Goal: Information Seeking & Learning: Learn about a topic

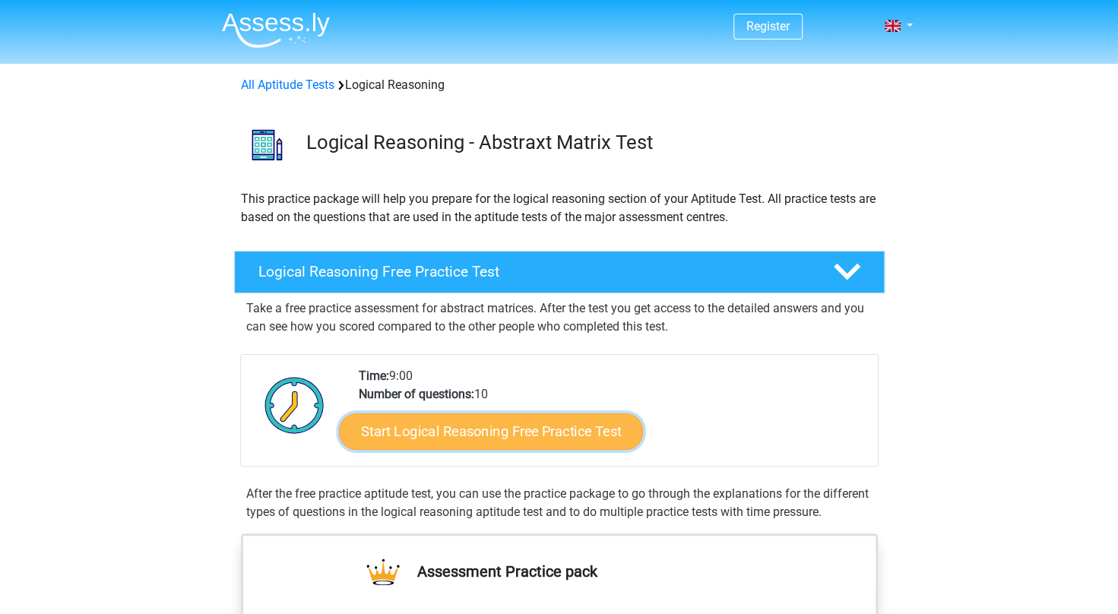
click at [539, 437] on link "Start Logical Reasoning Free Practice Test" at bounding box center [491, 431] width 304 height 36
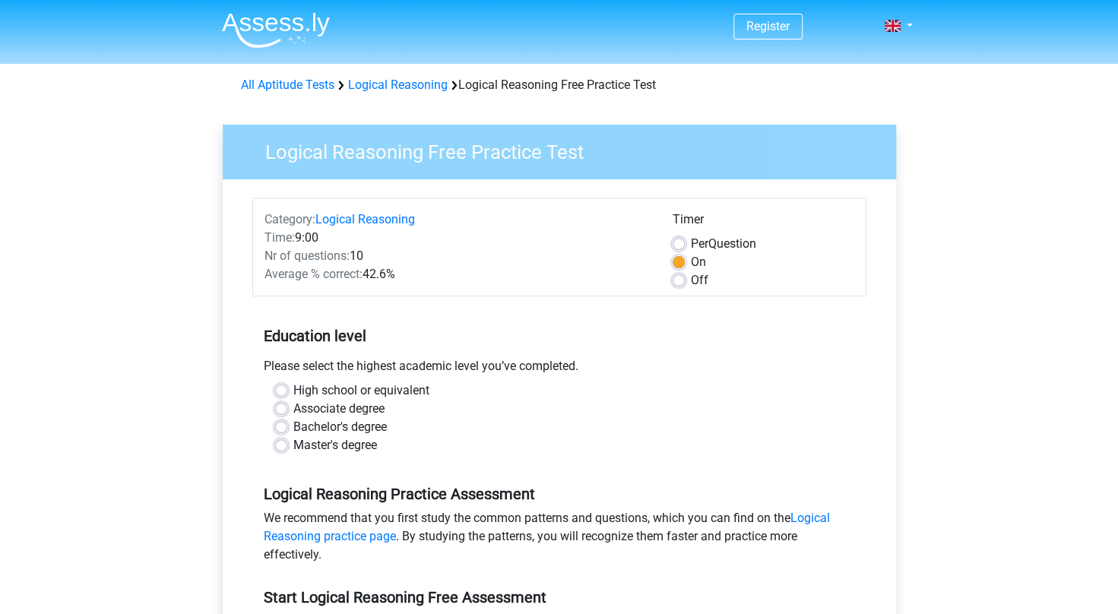
scroll to position [228, 0]
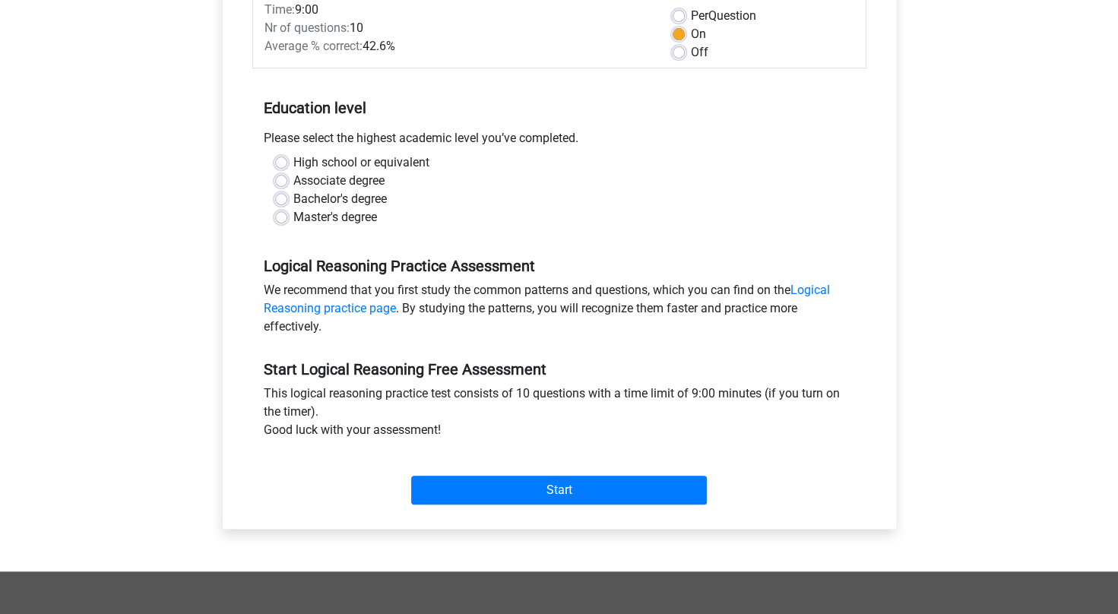
click at [293, 211] on label "Master's degree" at bounding box center [335, 217] width 84 height 18
click at [275, 211] on input "Master's degree" at bounding box center [281, 215] width 12 height 15
radio input "true"
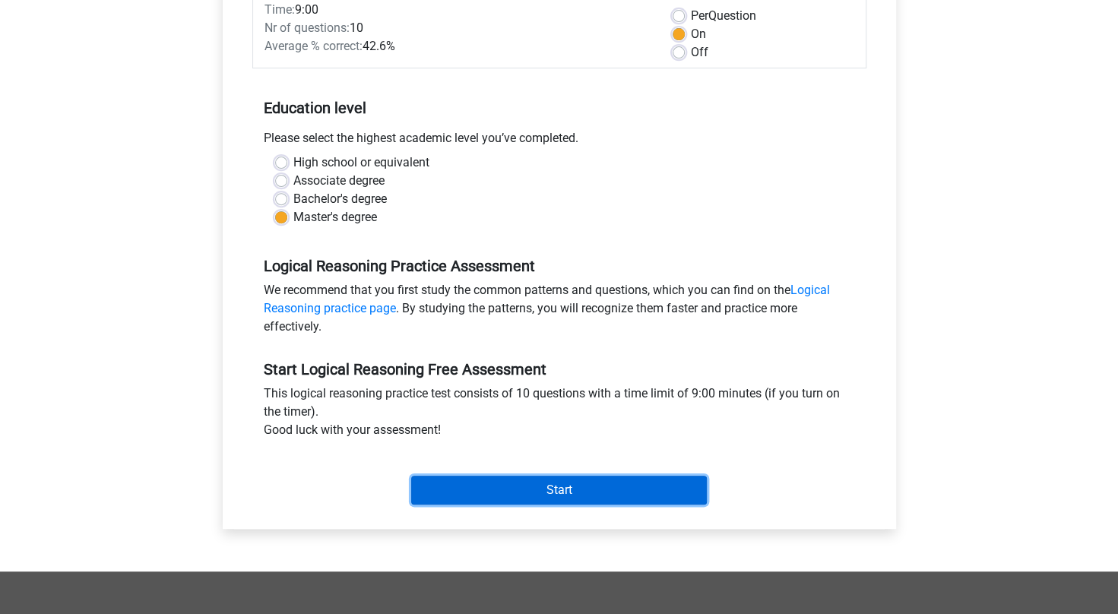
click at [557, 493] on input "Start" at bounding box center [559, 490] width 296 height 29
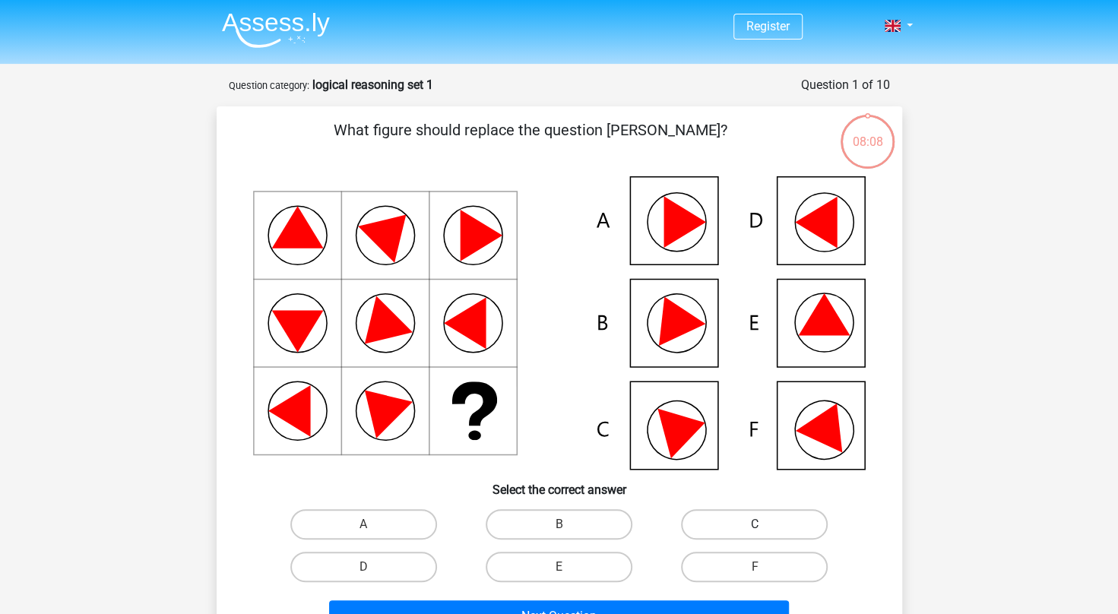
click at [719, 536] on label "C" at bounding box center [754, 524] width 147 height 30
click at [755, 535] on input "C" at bounding box center [760, 530] width 10 height 10
radio input "true"
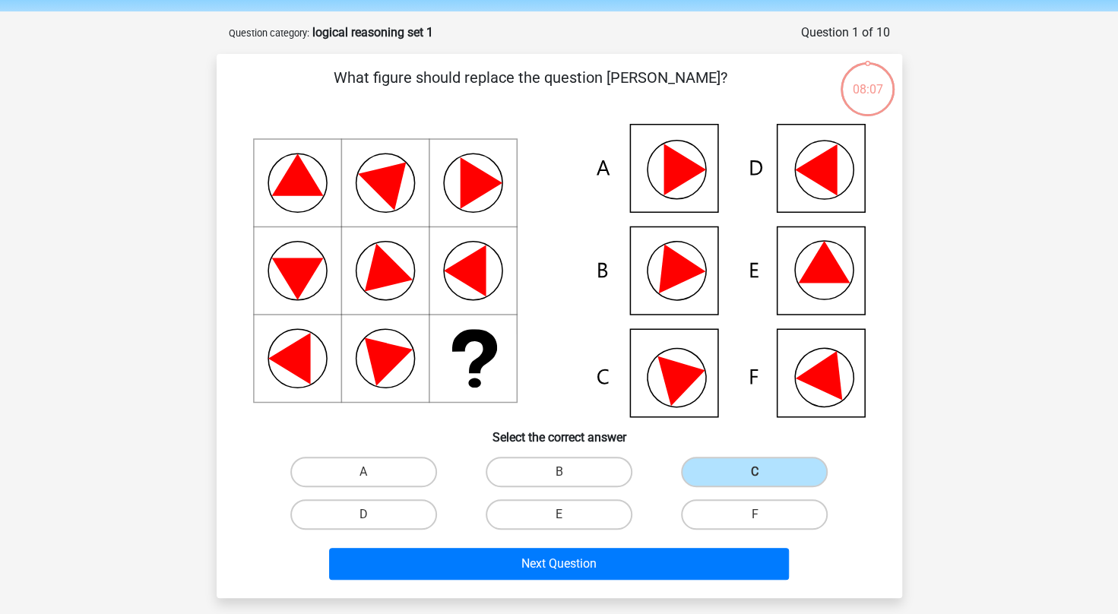
scroll to position [76, 0]
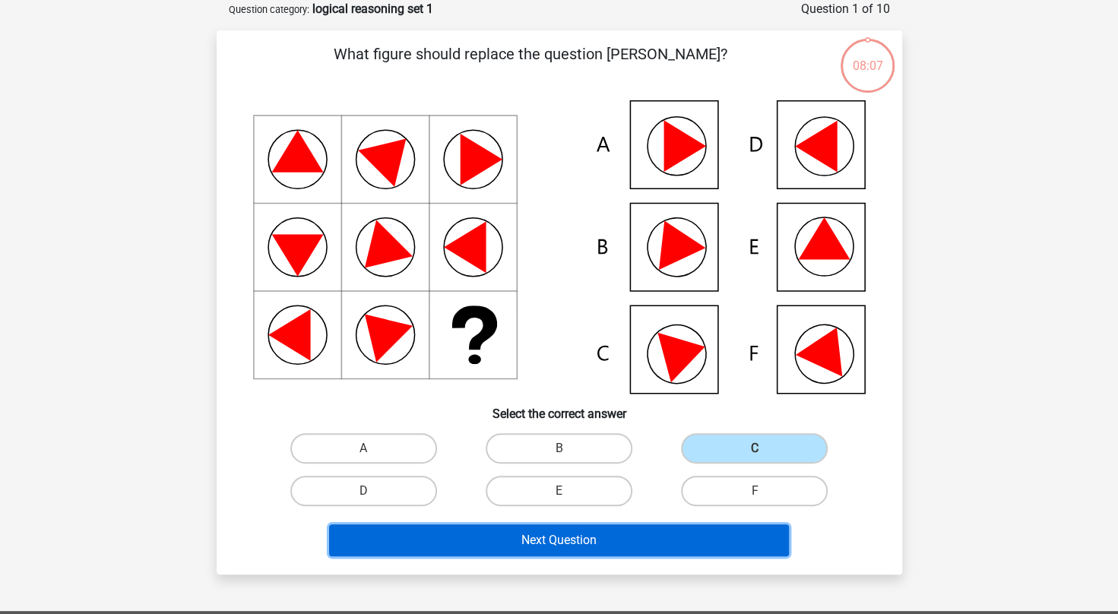
click at [602, 536] on button "Next Question" at bounding box center [559, 541] width 460 height 32
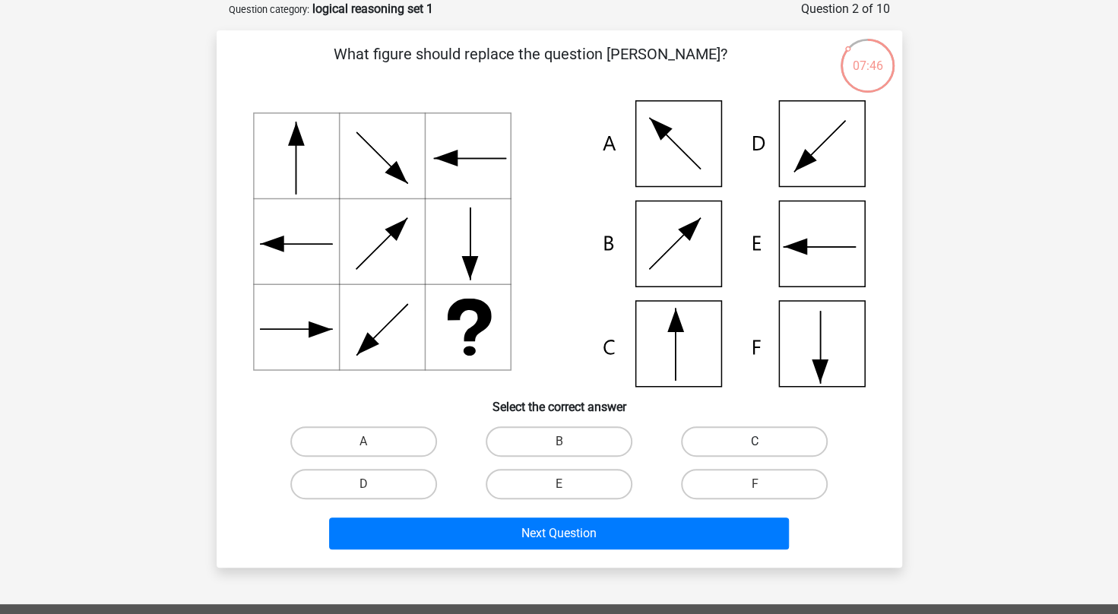
click at [706, 456] on label "C" at bounding box center [754, 442] width 147 height 30
click at [755, 452] on input "C" at bounding box center [760, 447] width 10 height 10
radio input "true"
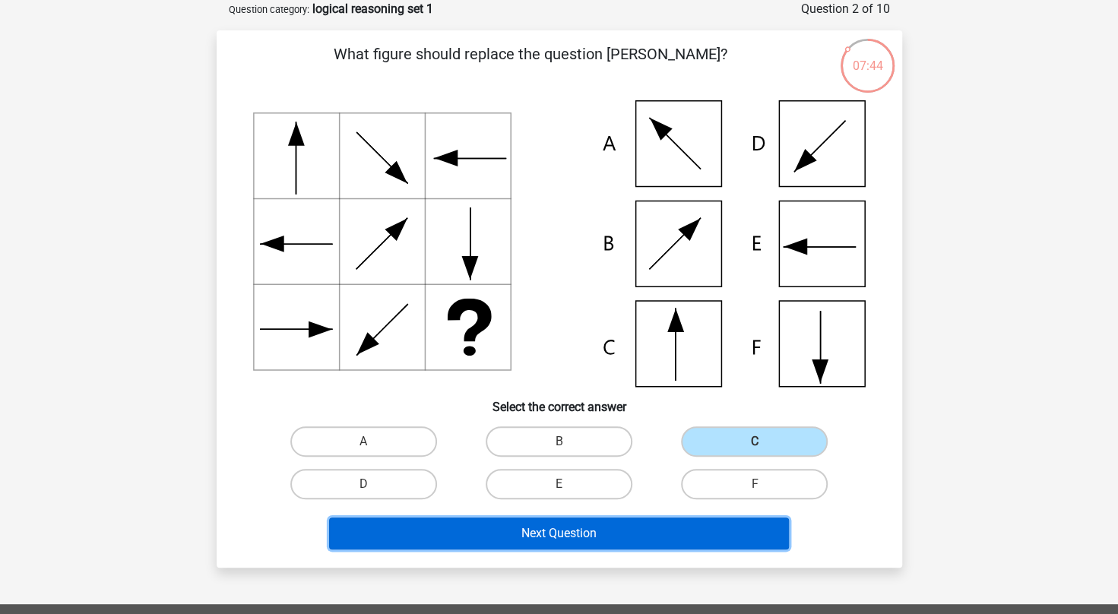
click at [575, 535] on button "Next Question" at bounding box center [559, 534] width 460 height 32
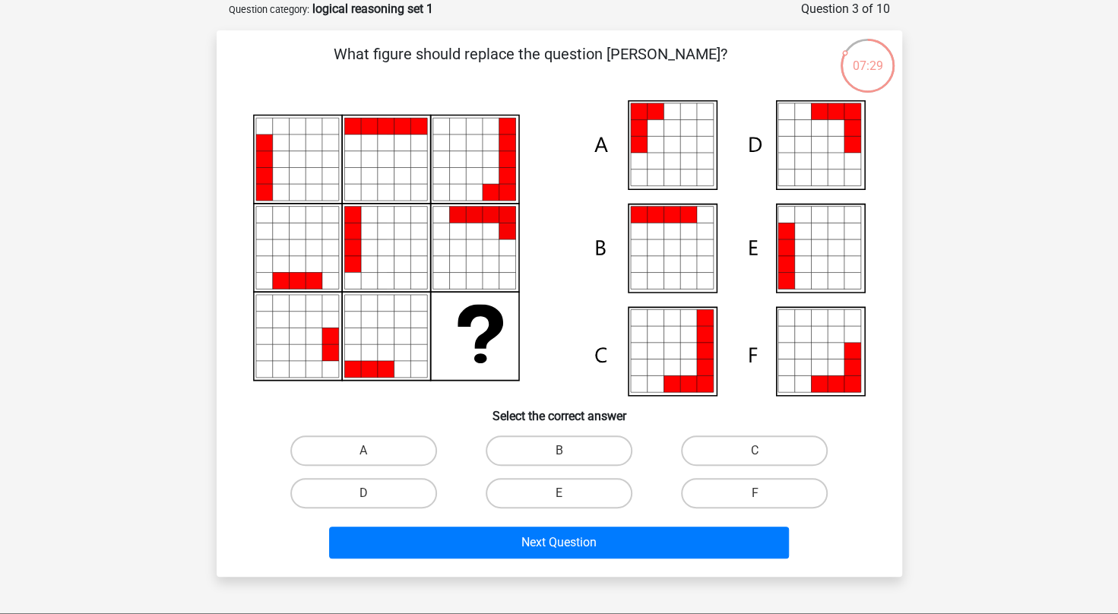
click at [829, 250] on icon at bounding box center [836, 248] width 17 height 17
click at [579, 487] on label "E" at bounding box center [559, 493] width 147 height 30
click at [569, 493] on input "E" at bounding box center [564, 498] width 10 height 10
radio input "true"
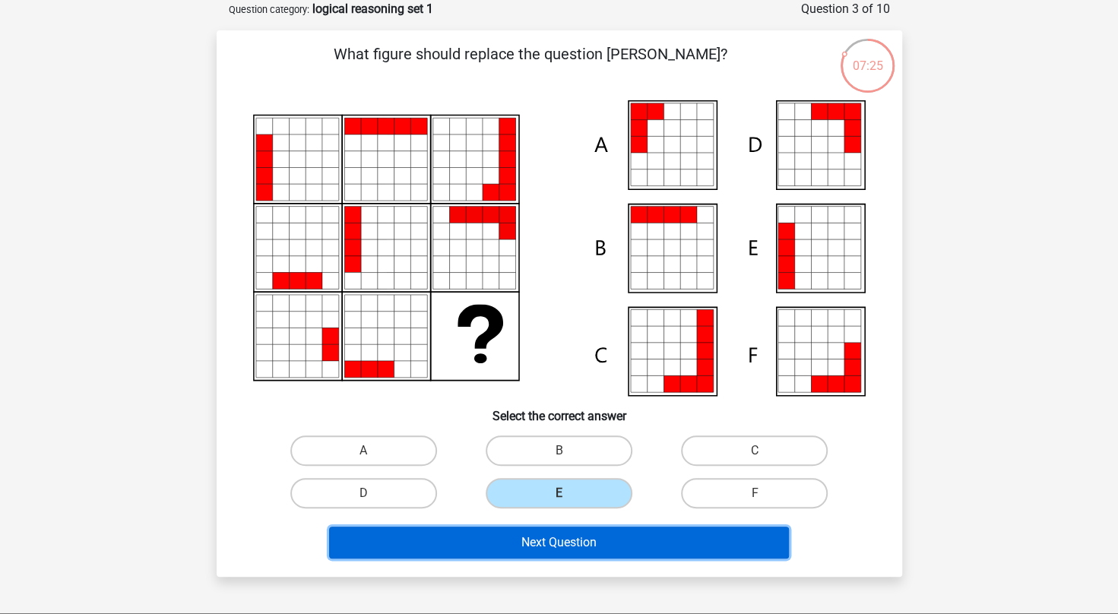
click at [634, 538] on button "Next Question" at bounding box center [559, 543] width 460 height 32
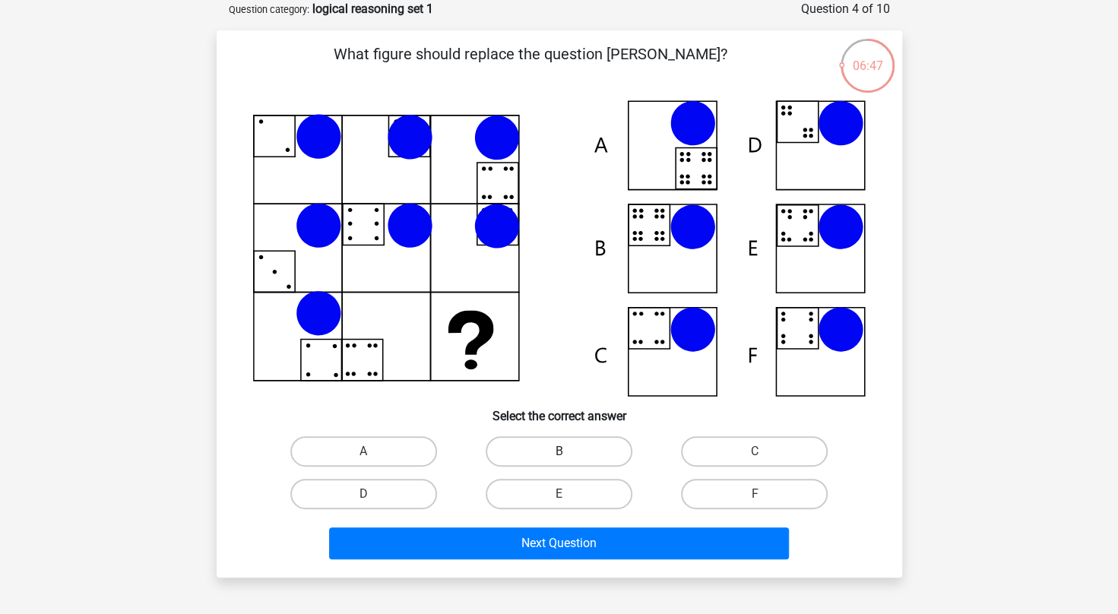
click at [573, 453] on label "B" at bounding box center [559, 451] width 147 height 30
click at [569, 453] on input "B" at bounding box center [564, 457] width 10 height 10
radio input "true"
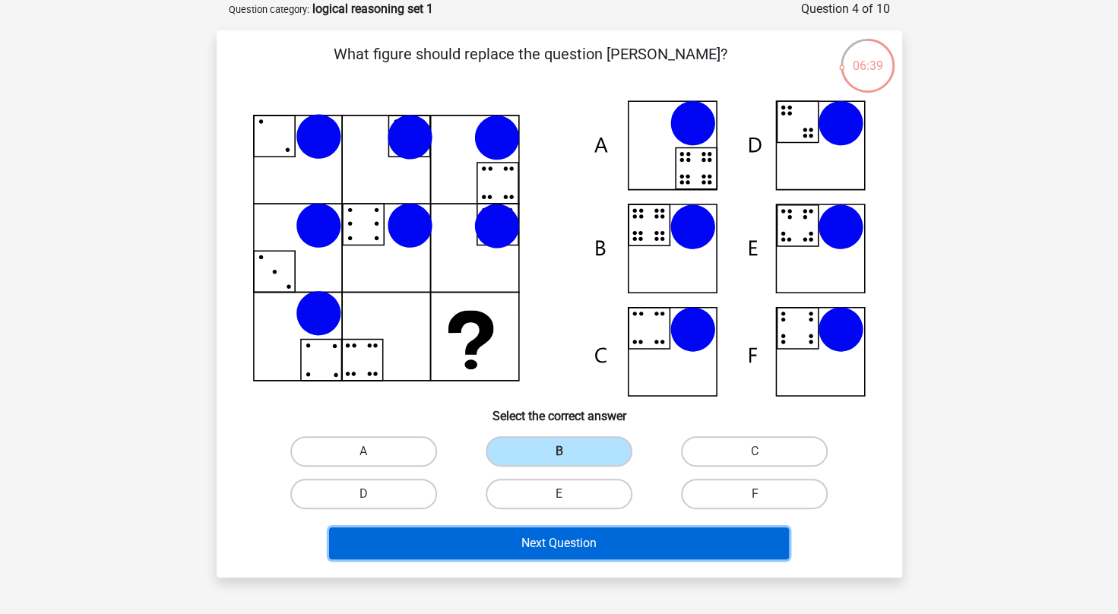
click at [569, 547] on button "Next Question" at bounding box center [559, 544] width 460 height 32
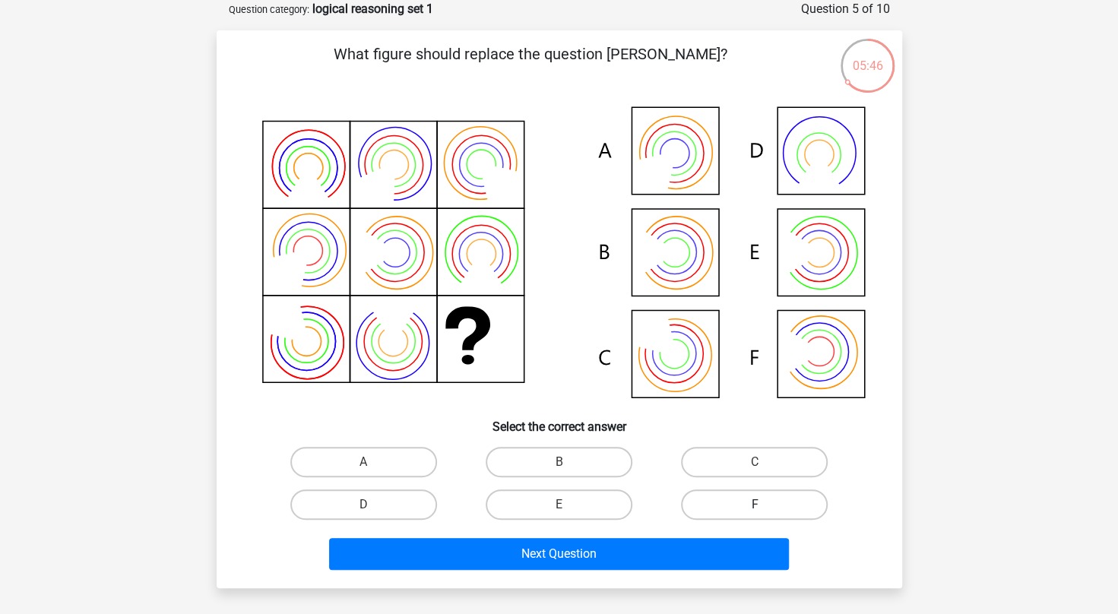
click at [760, 498] on label "F" at bounding box center [754, 505] width 147 height 30
click at [760, 505] on input "F" at bounding box center [760, 510] width 10 height 10
radio input "true"
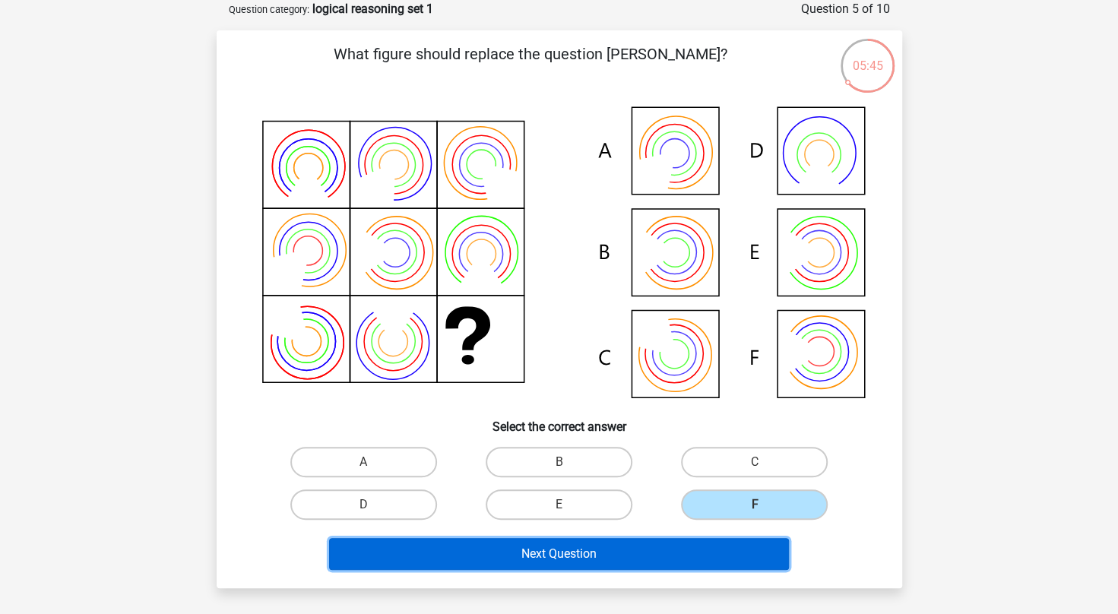
click at [701, 549] on button "Next Question" at bounding box center [559, 554] width 460 height 32
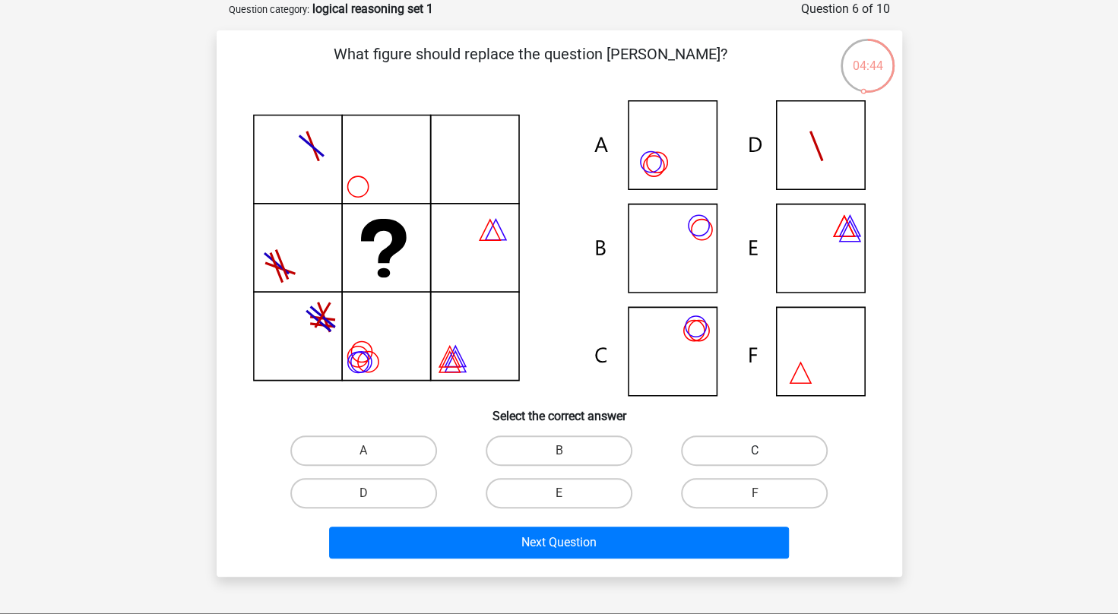
click at [773, 459] on label "C" at bounding box center [754, 451] width 147 height 30
click at [765, 459] on input "C" at bounding box center [760, 456] width 10 height 10
radio input "true"
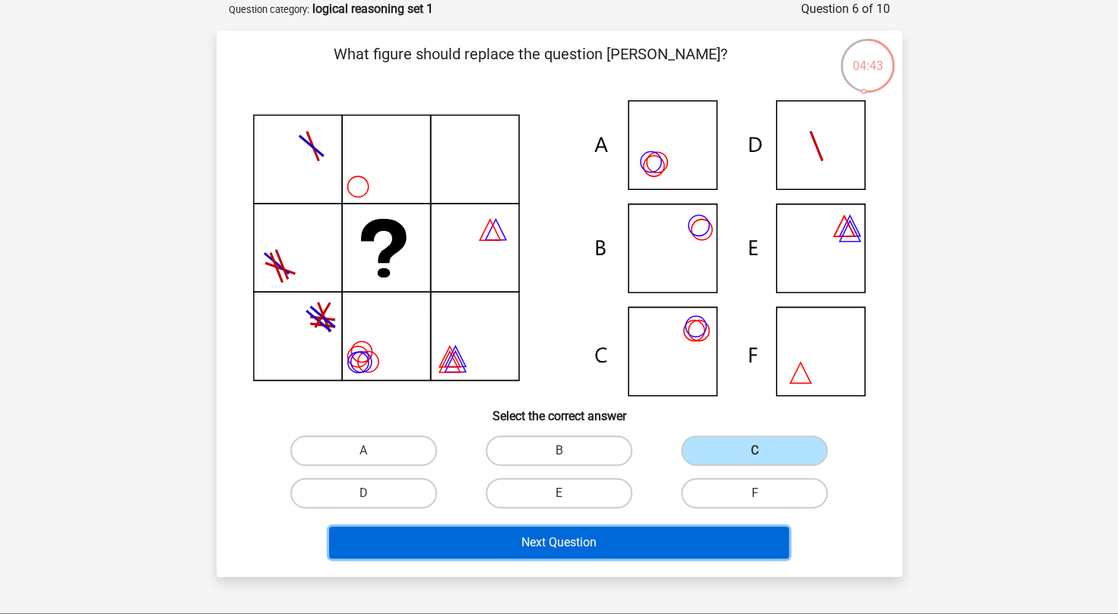
click at [579, 544] on button "Next Question" at bounding box center [559, 543] width 460 height 32
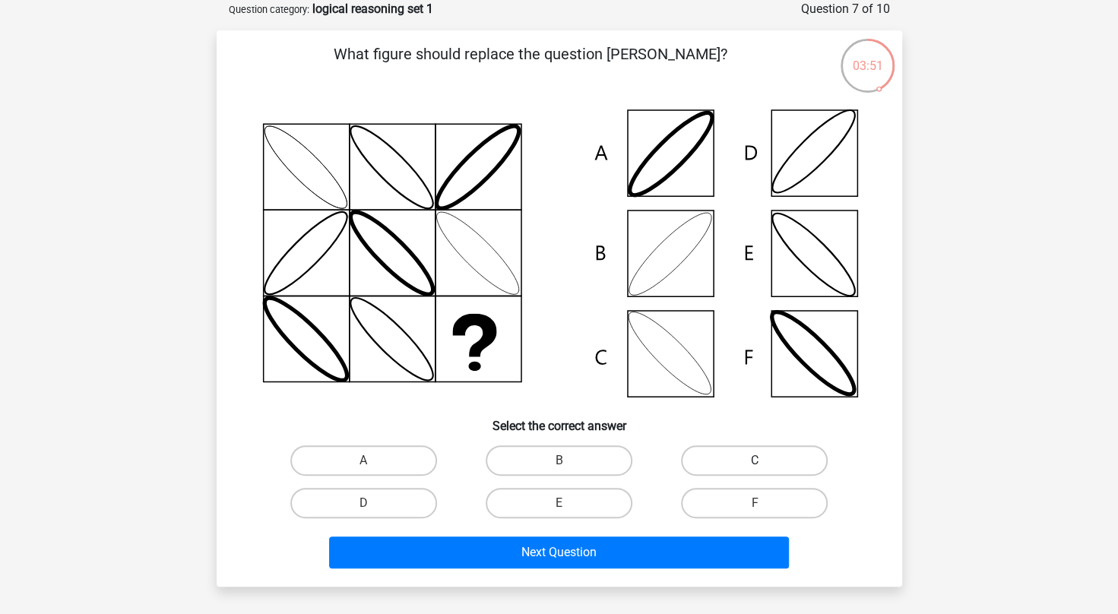
click at [782, 464] on label "C" at bounding box center [754, 461] width 147 height 30
click at [765, 464] on input "C" at bounding box center [760, 466] width 10 height 10
radio input "true"
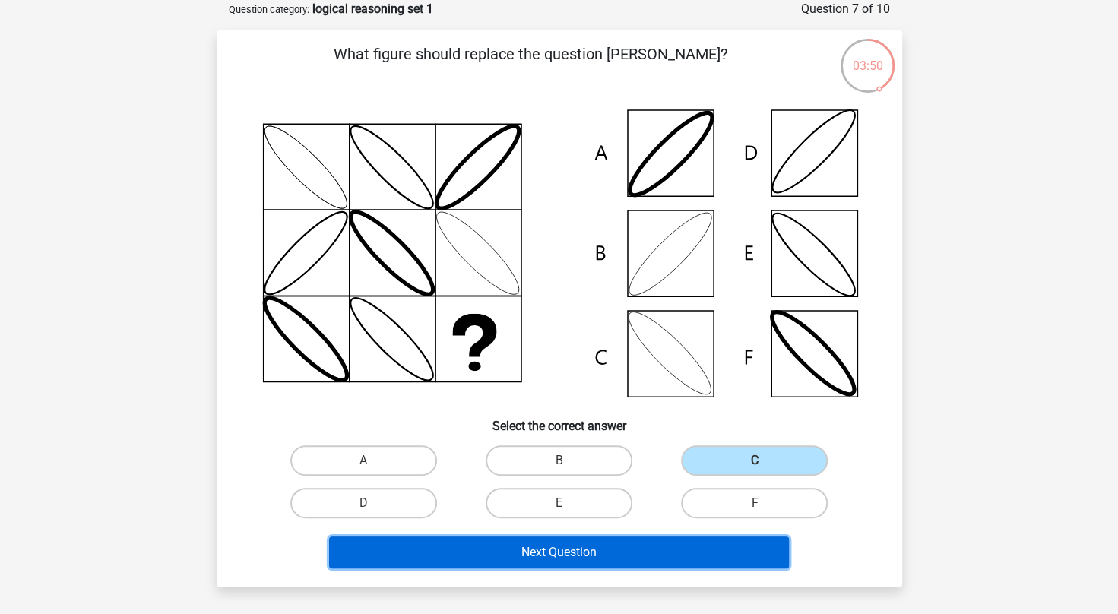
click at [617, 557] on button "Next Question" at bounding box center [559, 553] width 460 height 32
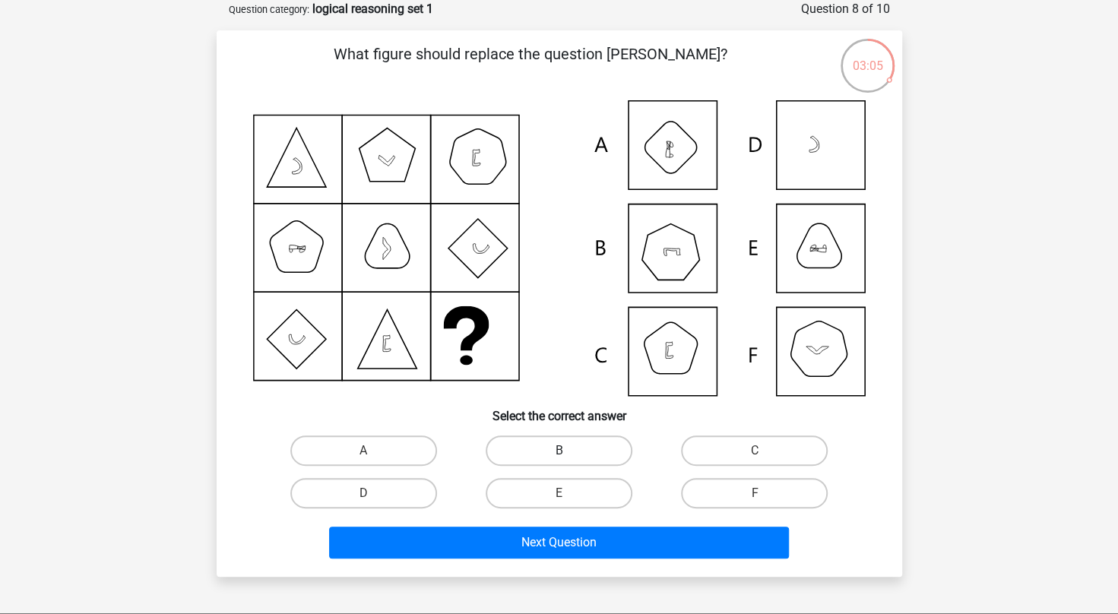
click at [609, 449] on label "B" at bounding box center [559, 451] width 147 height 30
click at [569, 451] on input "B" at bounding box center [564, 456] width 10 height 10
radio input "true"
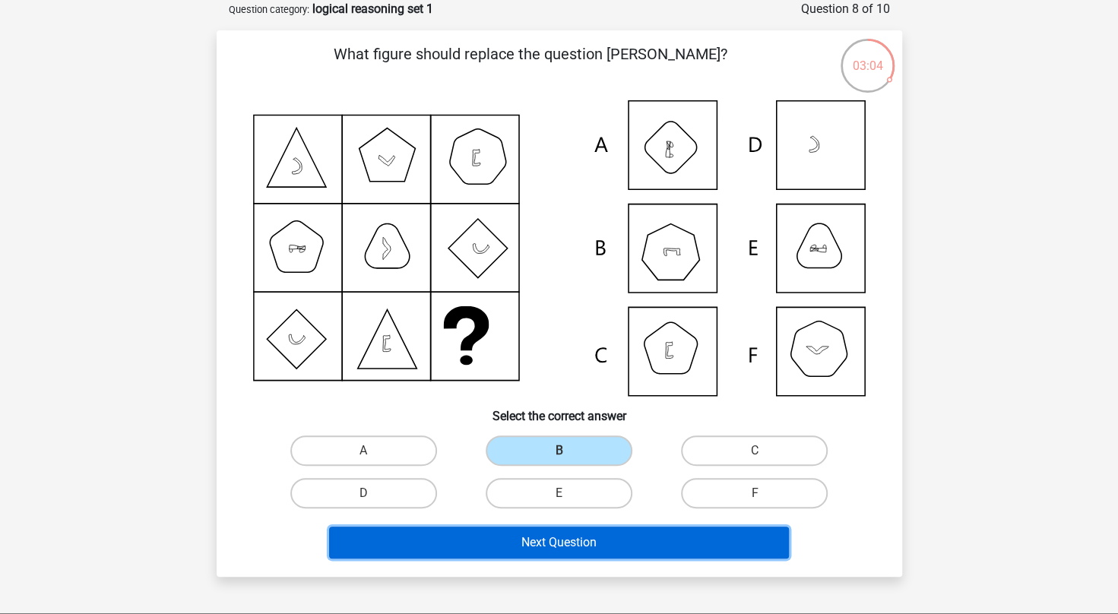
click at [671, 546] on button "Next Question" at bounding box center [559, 543] width 460 height 32
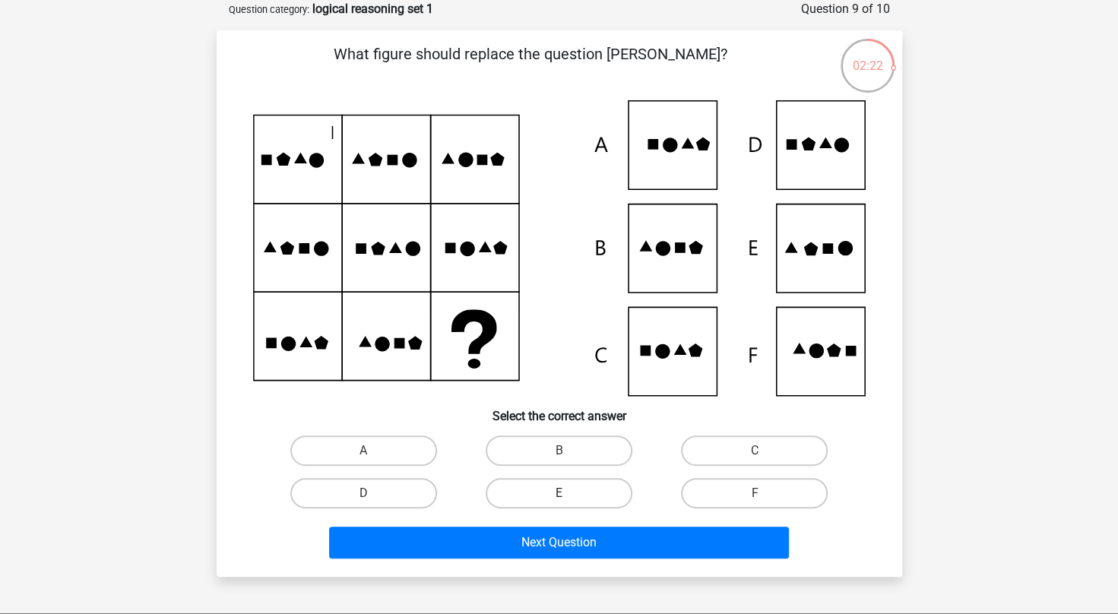
click at [582, 491] on label "E" at bounding box center [559, 493] width 147 height 30
click at [569, 493] on input "E" at bounding box center [564, 498] width 10 height 10
radio input "true"
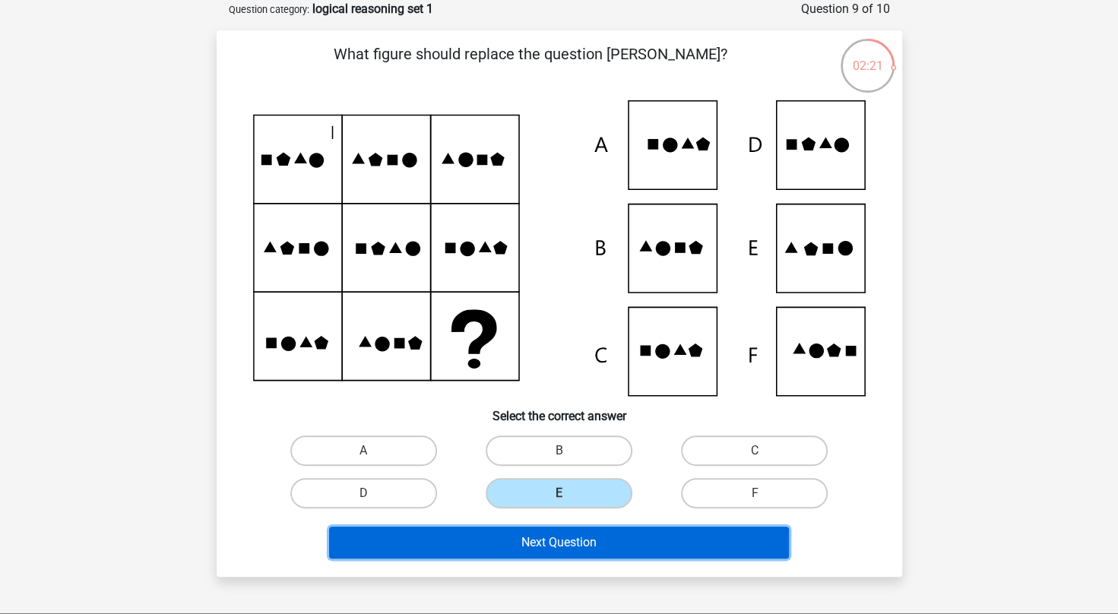
click at [613, 540] on button "Next Question" at bounding box center [559, 543] width 460 height 32
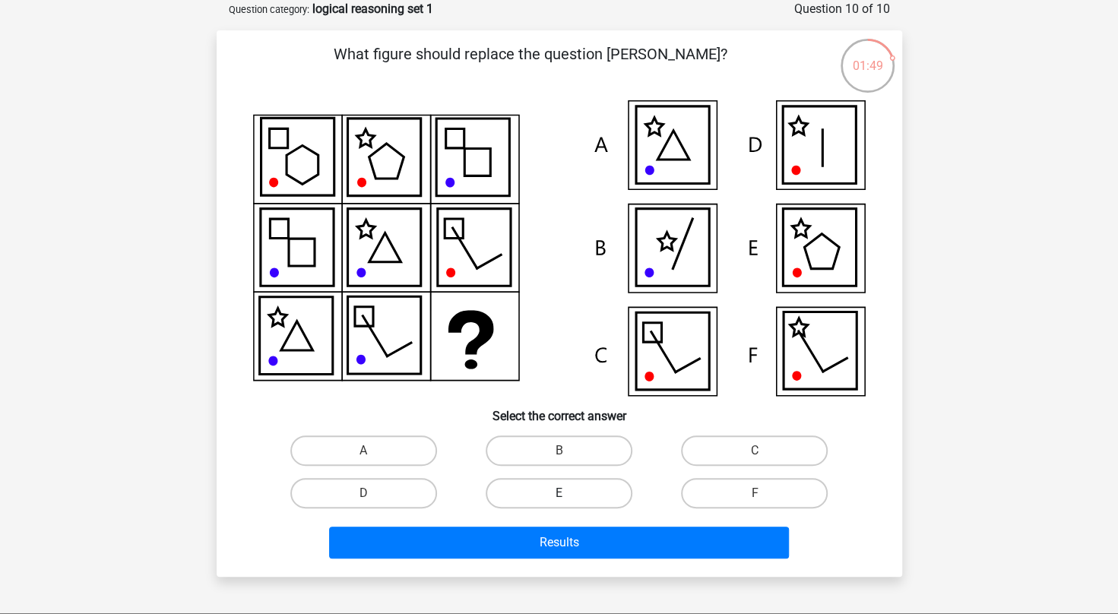
click at [589, 490] on label "E" at bounding box center [559, 493] width 147 height 30
click at [569, 493] on input "E" at bounding box center [564, 498] width 10 height 10
radio input "true"
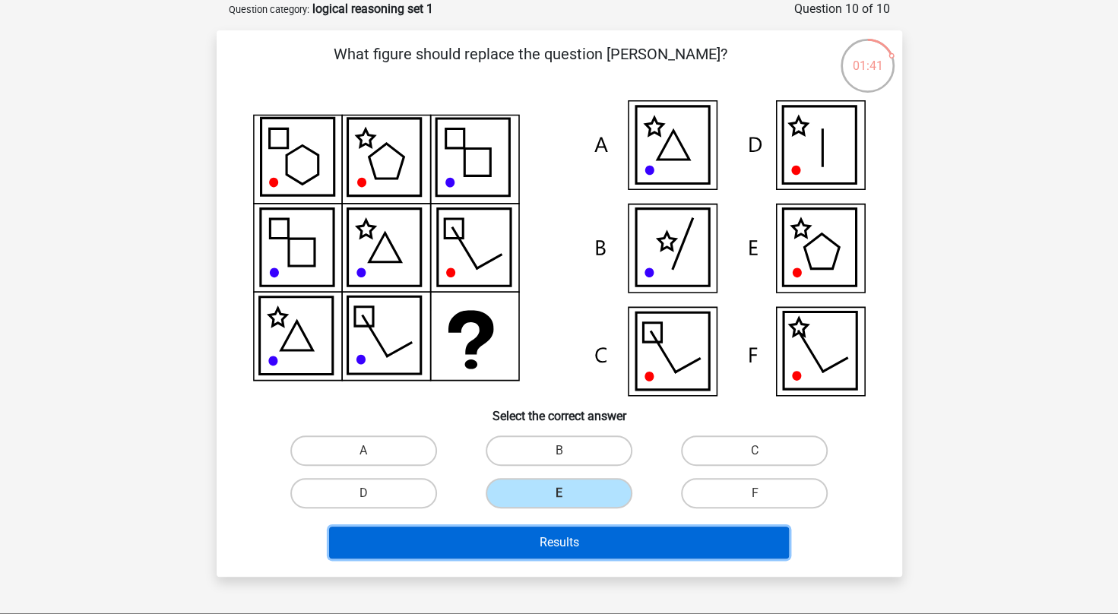
click at [605, 541] on button "Results" at bounding box center [559, 543] width 460 height 32
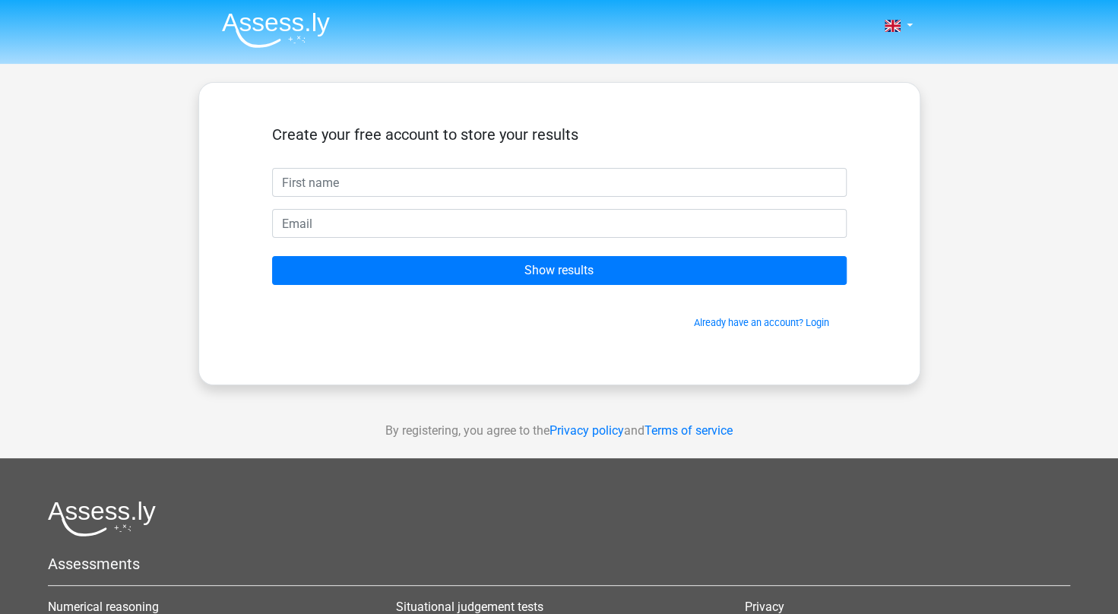
click at [412, 163] on div "Create your free account to store your results" at bounding box center [559, 146] width 575 height 43
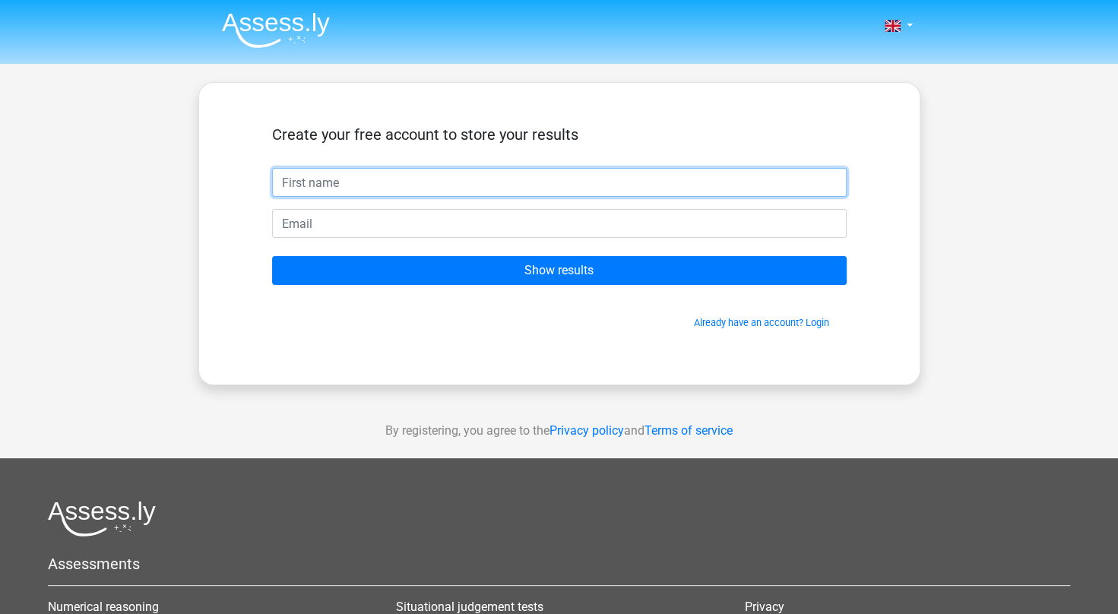
click at [408, 170] on input "text" at bounding box center [559, 182] width 575 height 29
type input "Dushil"
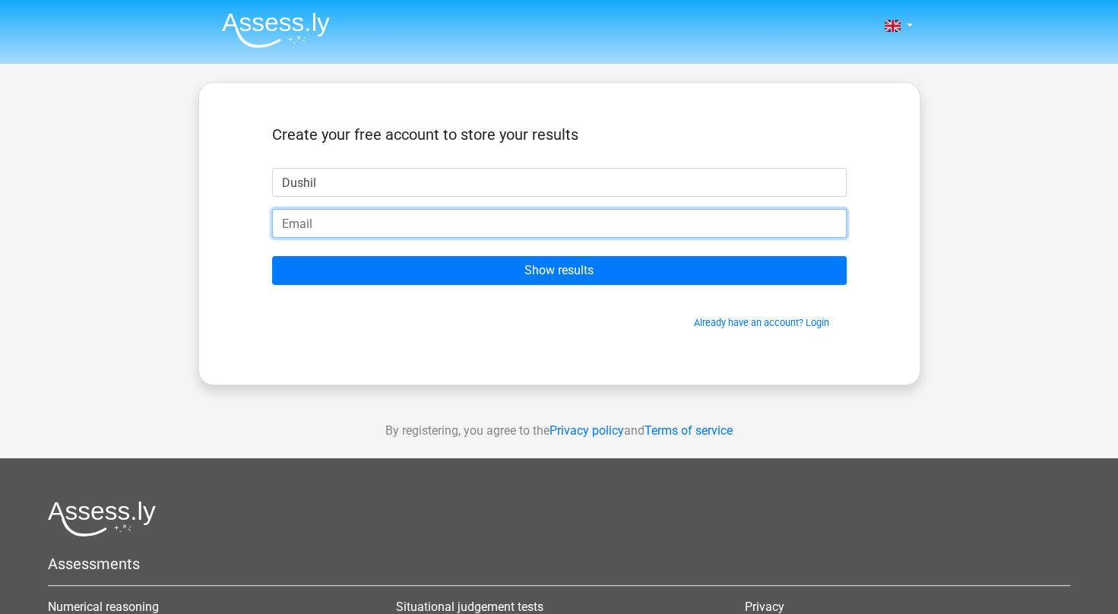
click at [341, 230] on input "email" at bounding box center [559, 223] width 575 height 29
type input "[EMAIL_ADDRESS][PERSON_NAME][DOMAIN_NAME]"
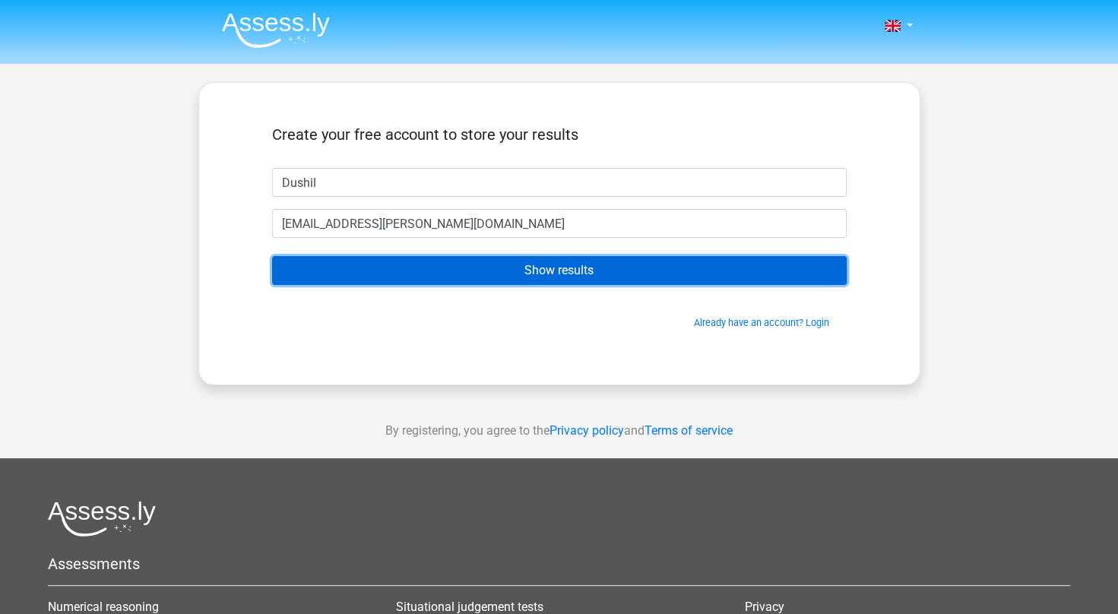
click at [446, 276] on input "Show results" at bounding box center [559, 270] width 575 height 29
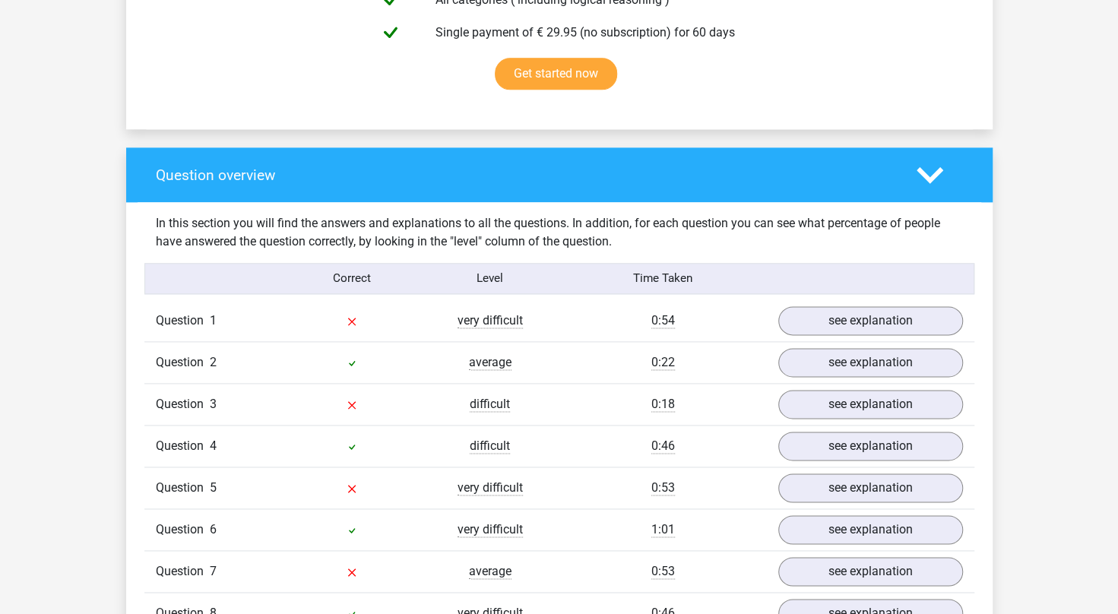
scroll to position [988, 0]
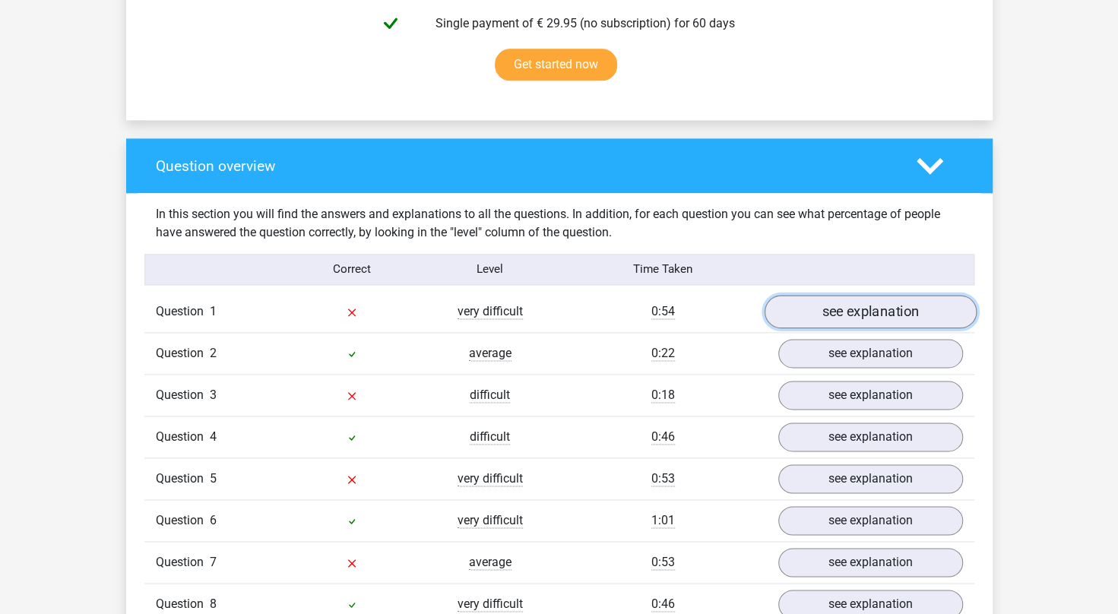
click at [818, 319] on link "see explanation" at bounding box center [870, 311] width 212 height 33
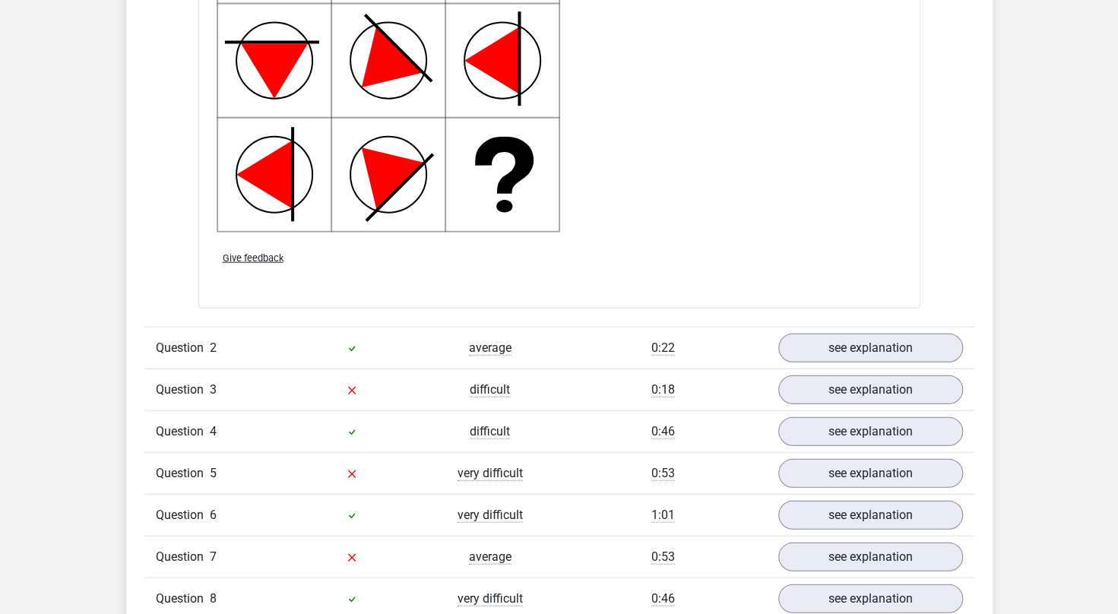
scroll to position [2053, 0]
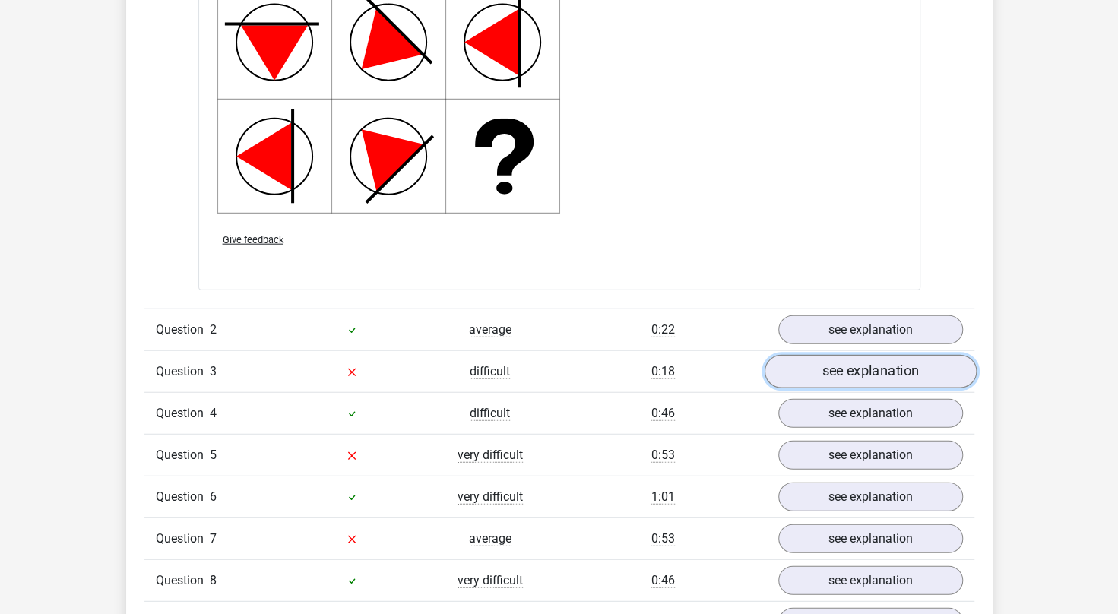
click at [823, 374] on link "see explanation" at bounding box center [870, 371] width 212 height 33
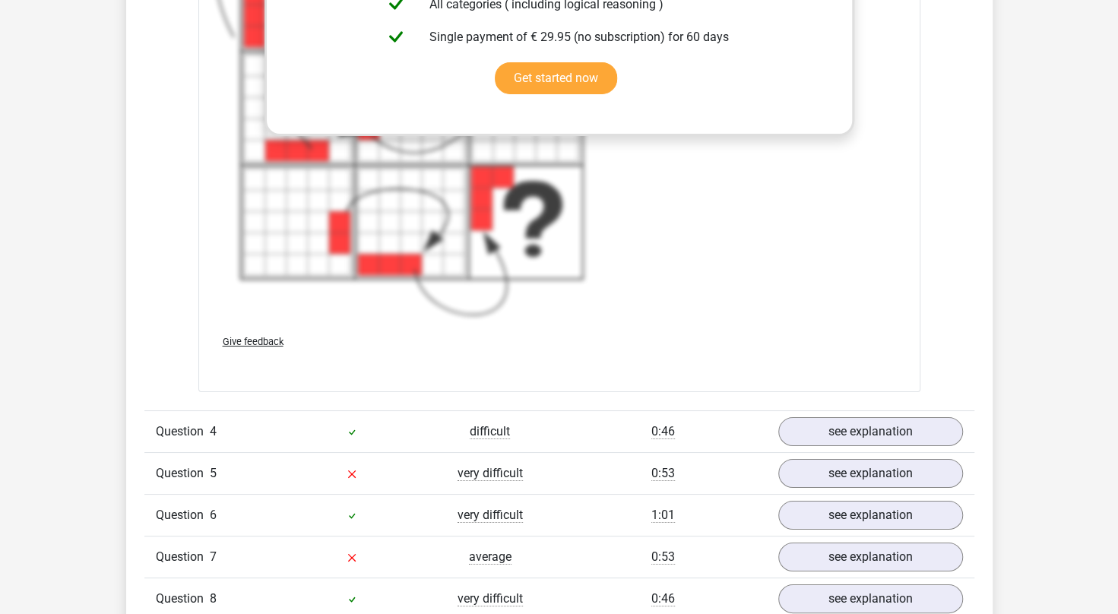
scroll to position [3345, 0]
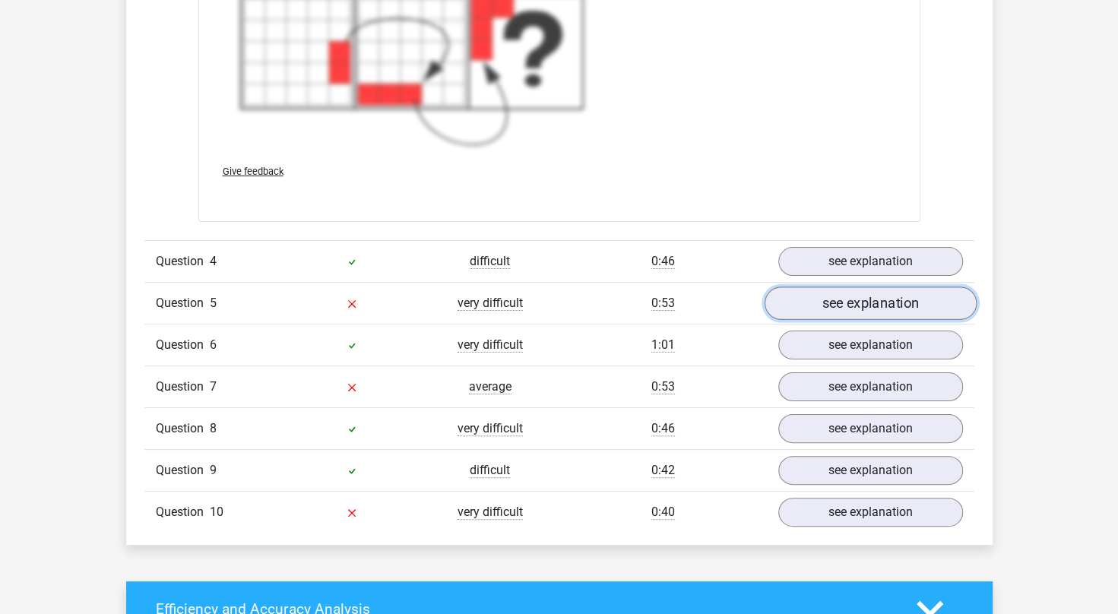
click at [841, 303] on link "see explanation" at bounding box center [870, 303] width 212 height 33
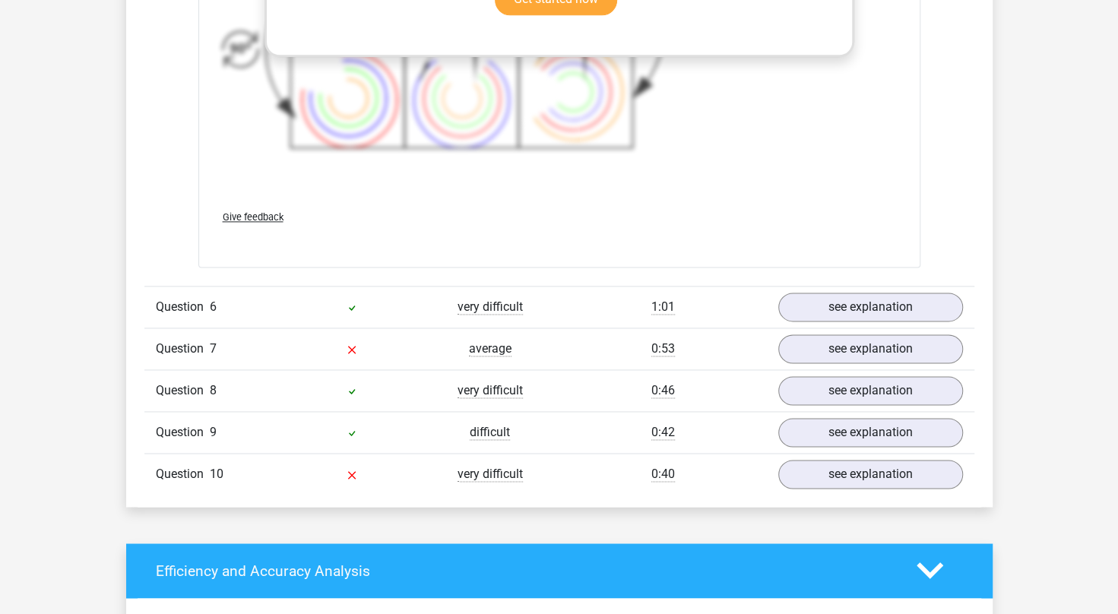
scroll to position [4638, 0]
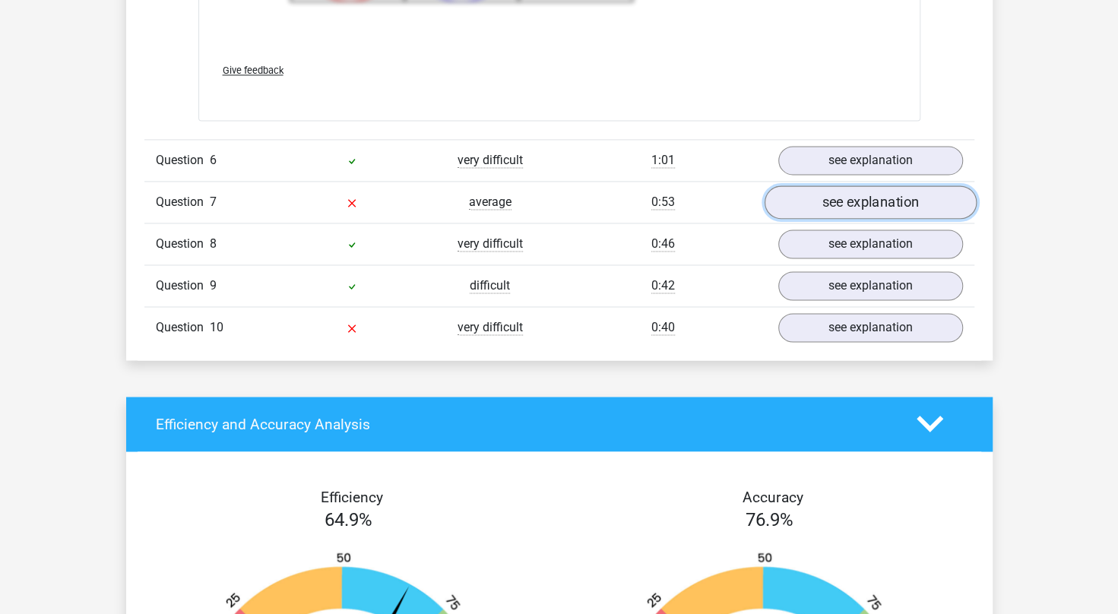
click at [821, 196] on link "see explanation" at bounding box center [870, 202] width 212 height 33
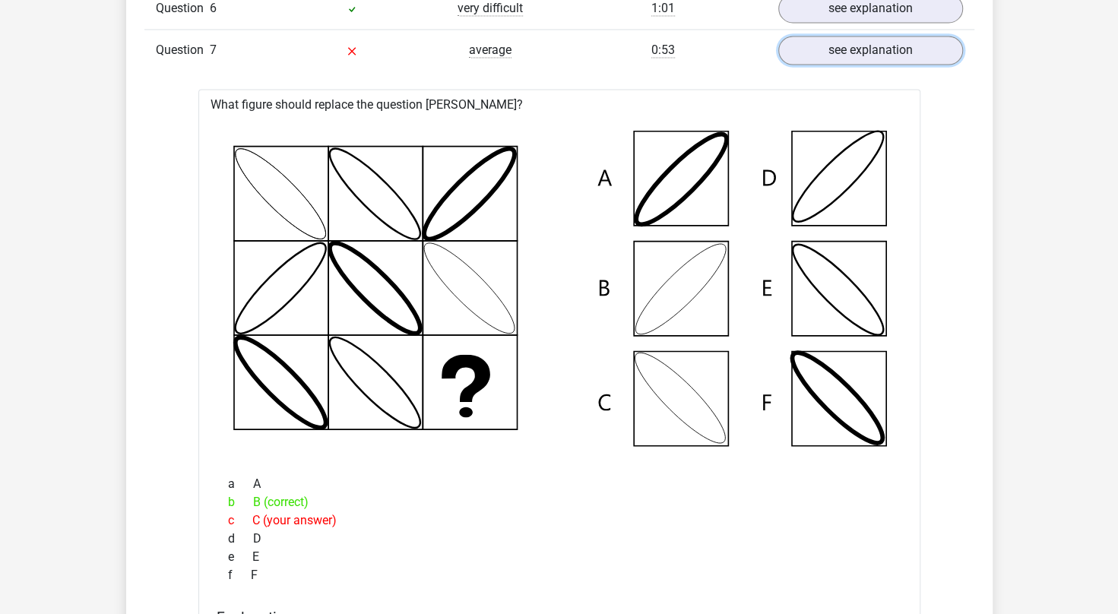
scroll to position [4714, 0]
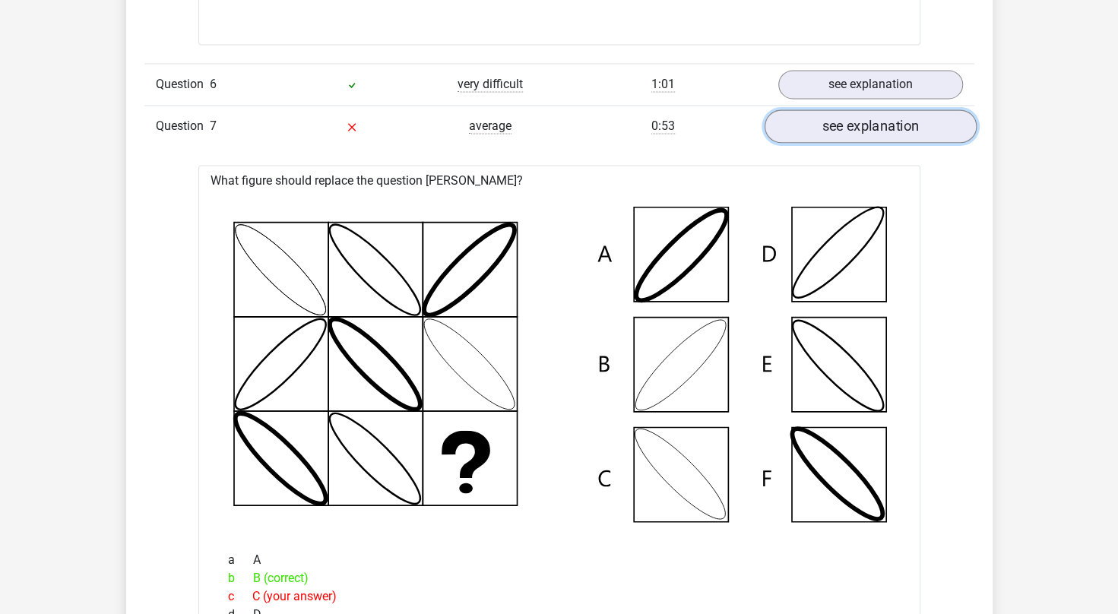
click at [898, 125] on link "see explanation" at bounding box center [870, 125] width 212 height 33
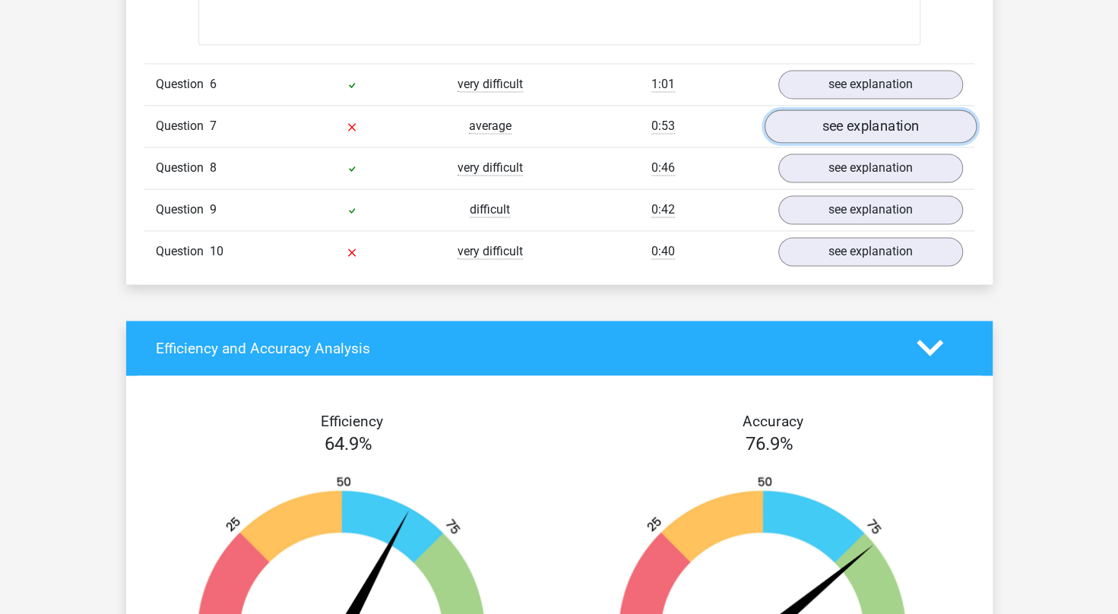
click at [897, 124] on link "see explanation" at bounding box center [870, 125] width 212 height 33
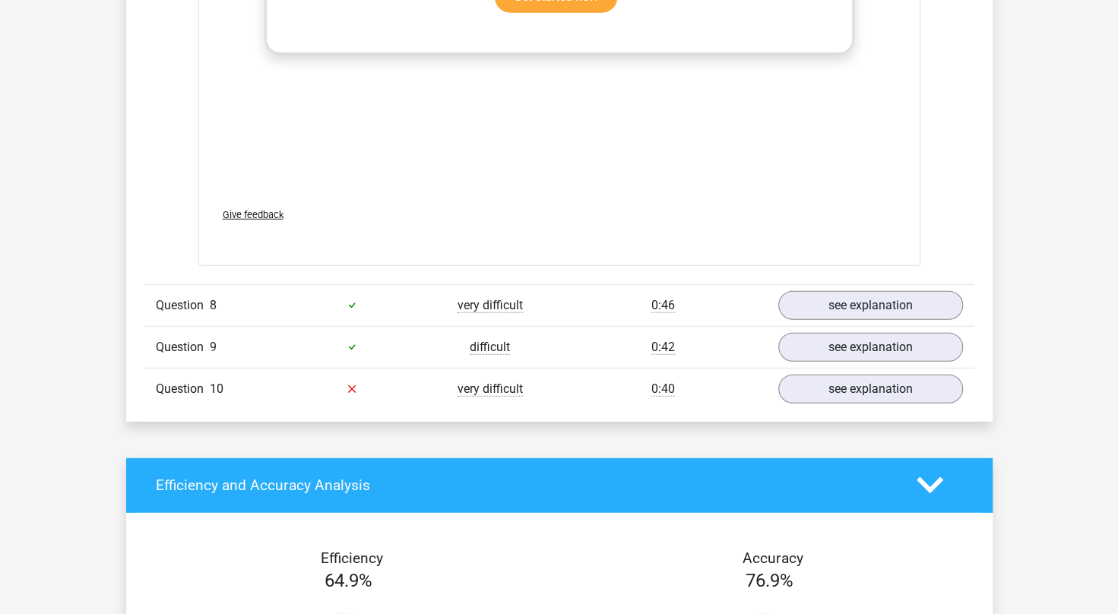
scroll to position [5779, 0]
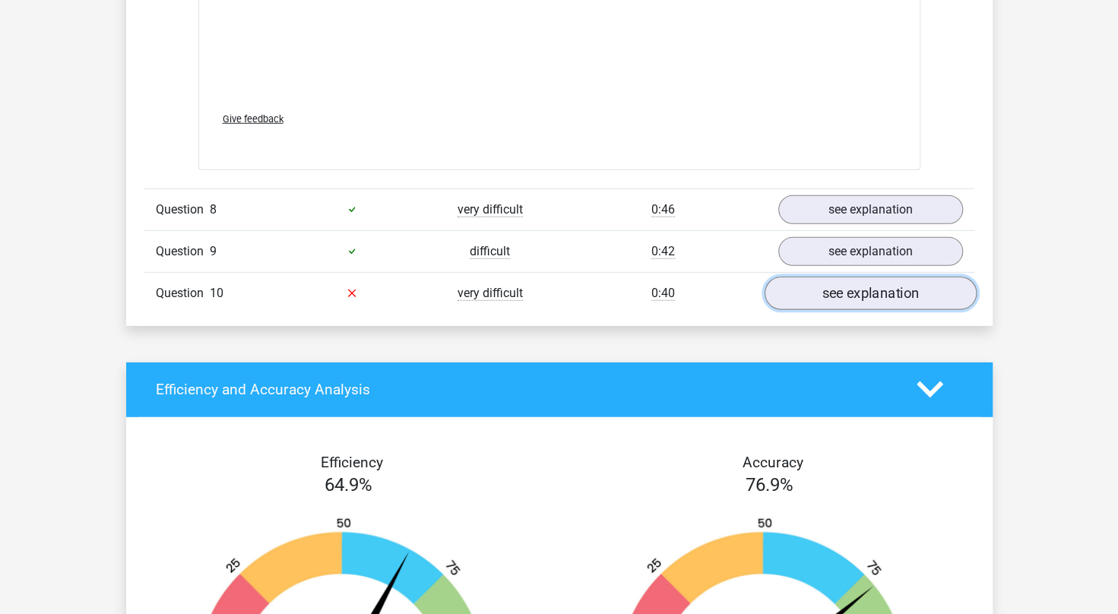
click at [873, 283] on link "see explanation" at bounding box center [870, 293] width 212 height 33
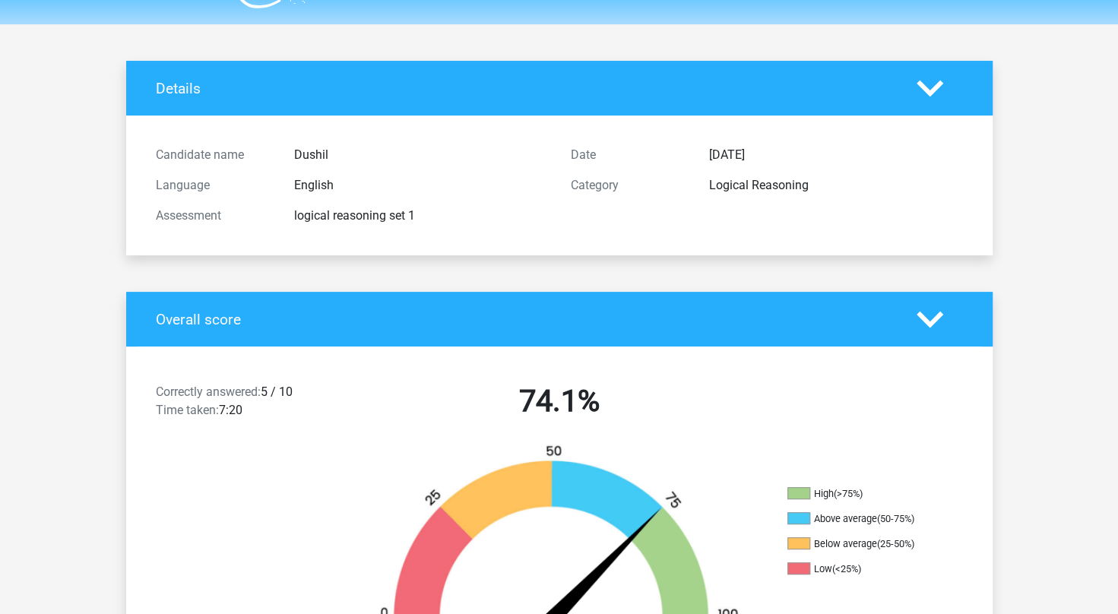
scroll to position [0, 0]
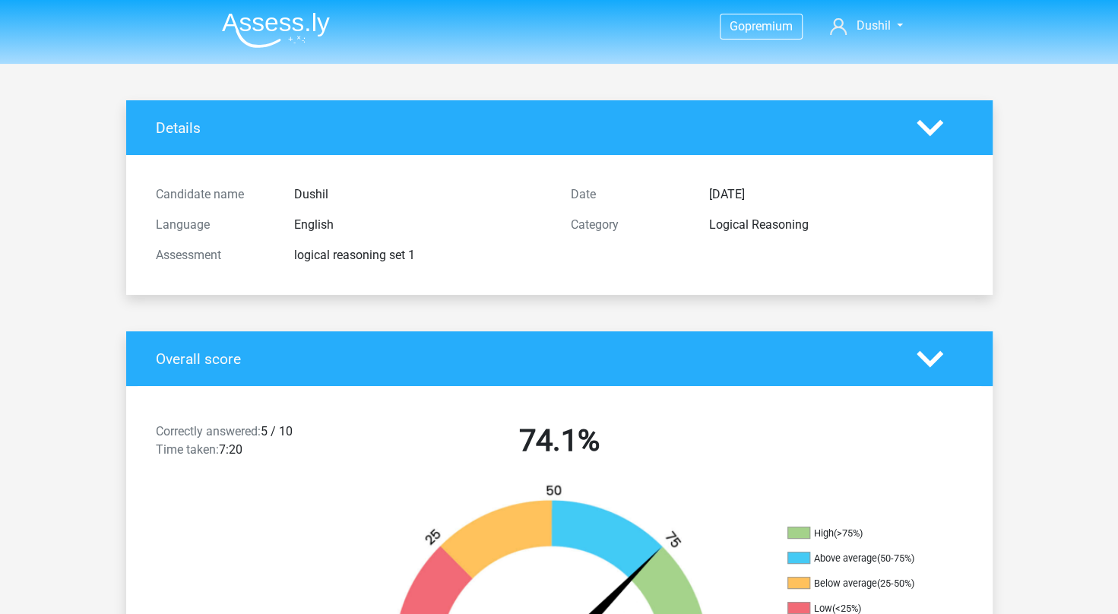
click at [932, 128] on polygon at bounding box center [930, 127] width 27 height 17
